Goal: Task Accomplishment & Management: Manage account settings

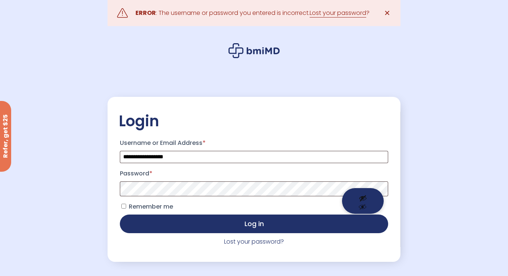
click at [363, 193] on button "Show password" at bounding box center [363, 201] width 42 height 26
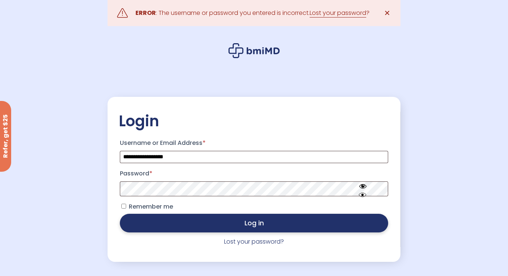
click at [166, 223] on button "Log in" at bounding box center [254, 223] width 268 height 19
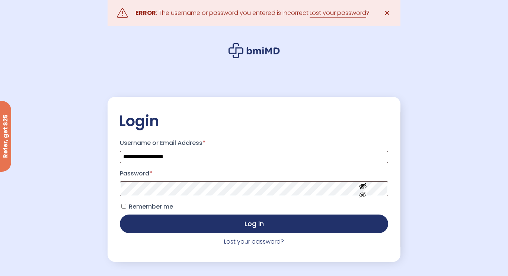
click at [132, 207] on span "Remember me" at bounding box center [151, 206] width 44 height 9
click at [120, 214] on button "Log in" at bounding box center [254, 223] width 268 height 19
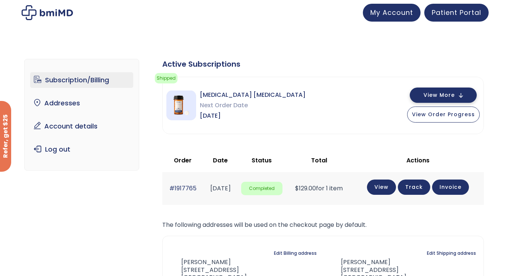
click at [425, 99] on button "View More" at bounding box center [443, 94] width 67 height 15
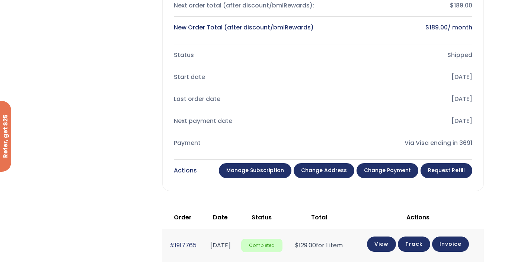
scroll to position [209, 0]
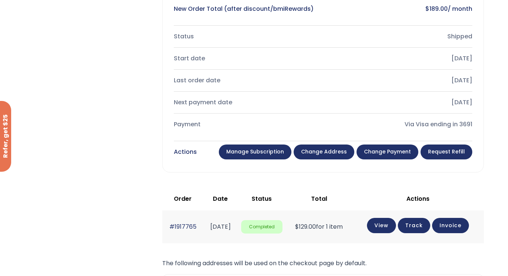
click at [451, 152] on link "Request Refill" at bounding box center [446, 151] width 52 height 15
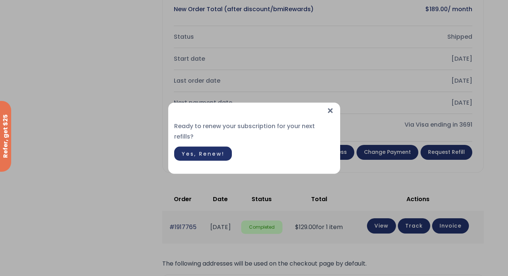
click at [217, 150] on span "Yes, Renew!" at bounding box center [203, 153] width 43 height 7
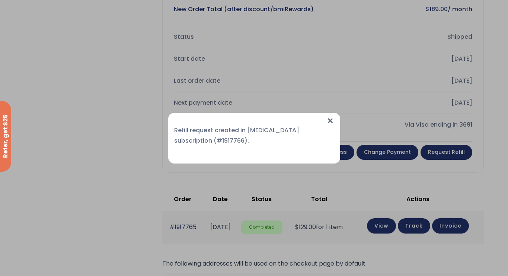
click at [329, 122] on span "×" at bounding box center [330, 121] width 8 height 16
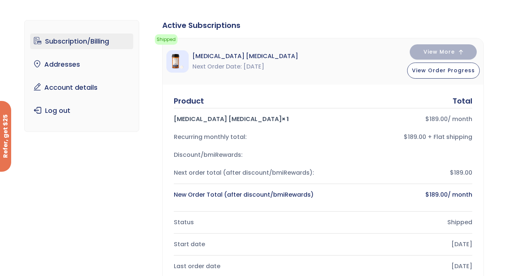
scroll to position [38, 0]
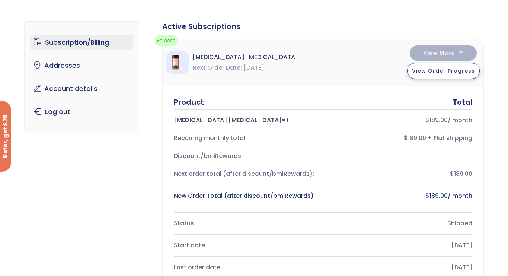
click at [426, 76] on button "View Order Progress" at bounding box center [443, 71] width 73 height 16
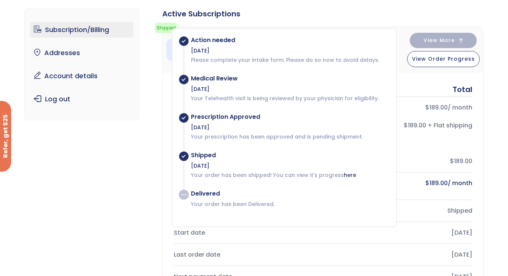
scroll to position [49, 0]
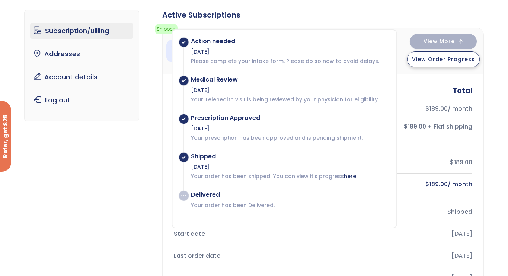
click at [423, 67] on button "View Order Progress" at bounding box center [443, 59] width 73 height 16
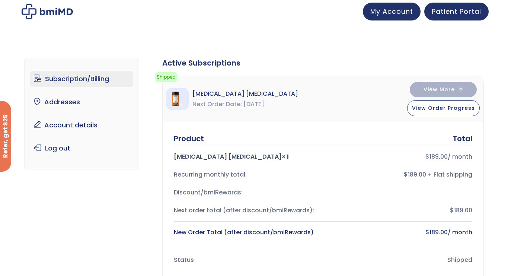
scroll to position [0, 0]
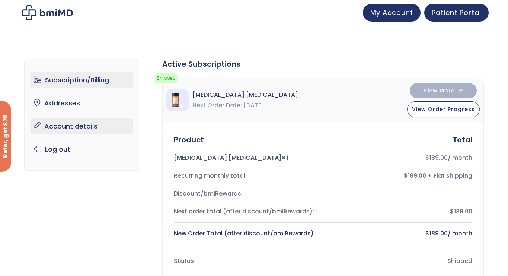
click at [80, 128] on link "Account details" at bounding box center [81, 126] width 103 height 16
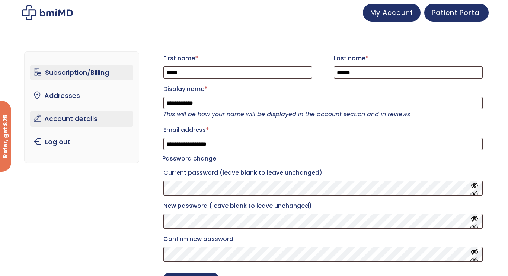
click at [80, 78] on link "Subscription/Billing" at bounding box center [81, 73] width 103 height 16
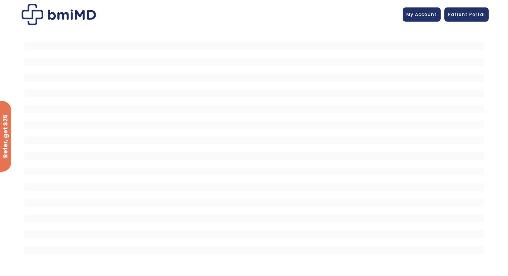
scroll to position [0, 0]
click at [454, 14] on span "Patient Portal" at bounding box center [466, 13] width 37 height 6
